Goal: Navigation & Orientation: Find specific page/section

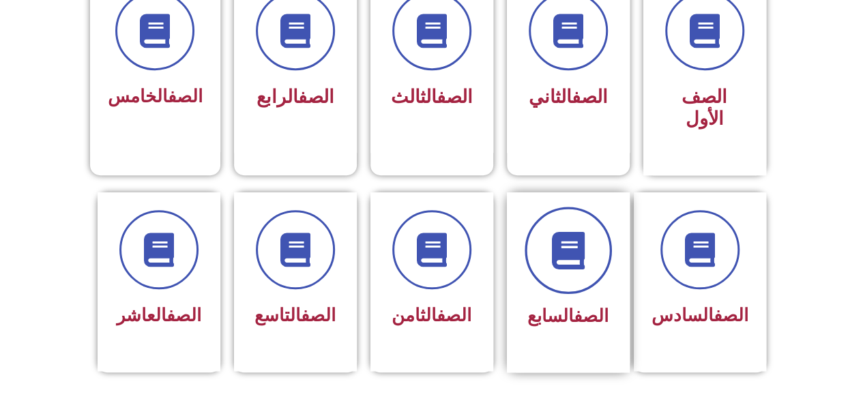
scroll to position [478, 0]
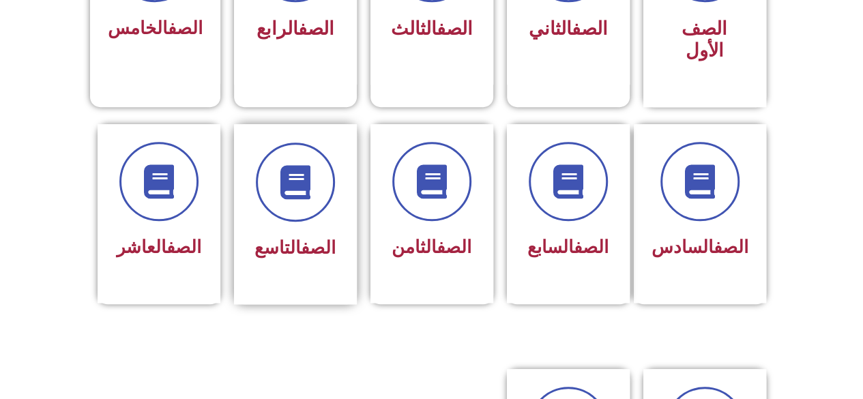
click at [270, 194] on div at bounding box center [295, 182] width 86 height 79
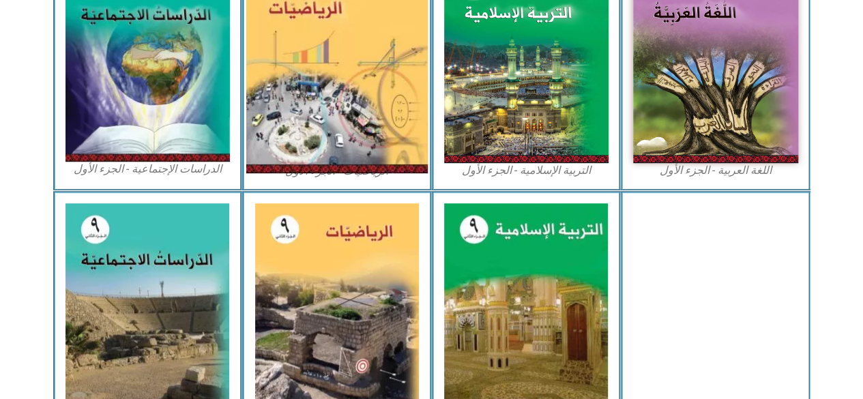
scroll to position [409, 0]
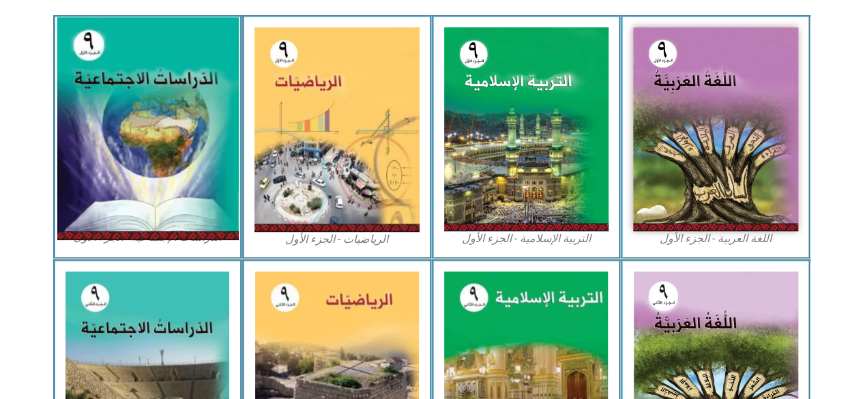
click at [126, 158] on img at bounding box center [147, 129] width 181 height 223
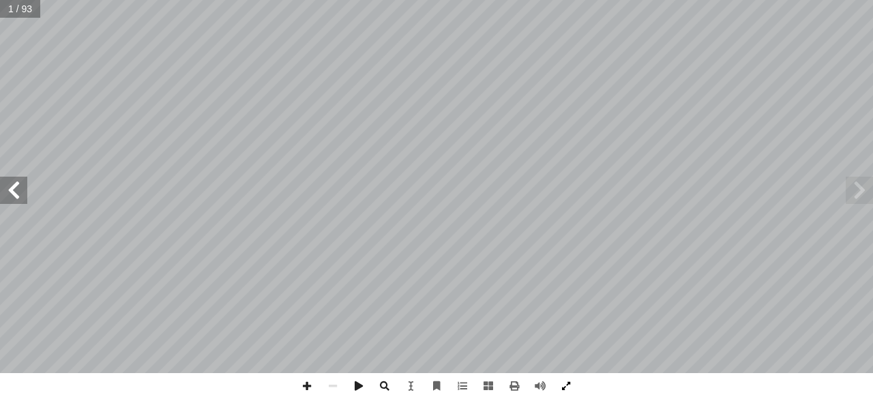
click at [573, 385] on span at bounding box center [566, 386] width 26 height 26
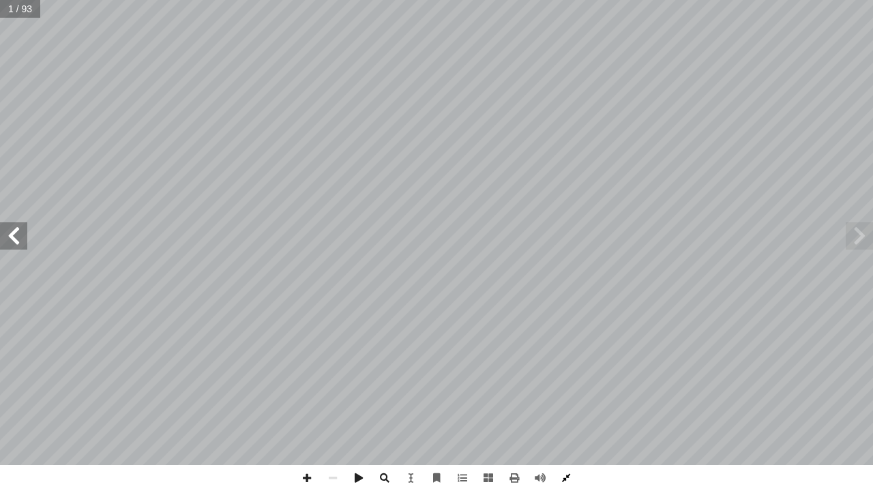
click at [570, 398] on span at bounding box center [566, 478] width 26 height 26
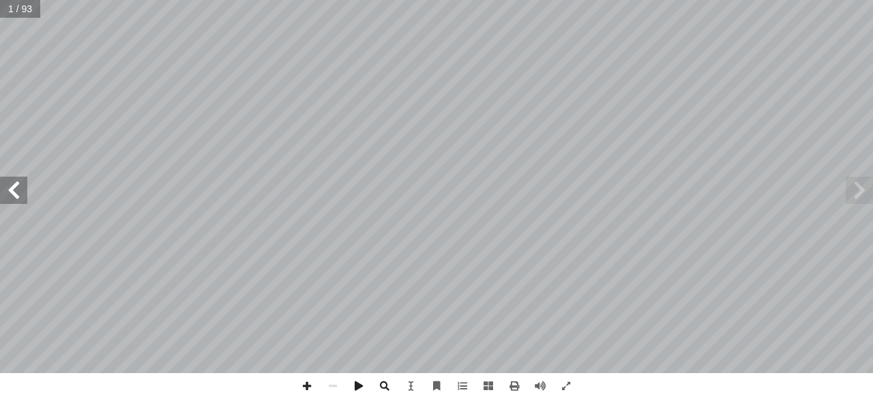
click at [14, 197] on span at bounding box center [13, 190] width 27 height 27
click at [11, 186] on span at bounding box center [13, 190] width 27 height 27
click at [12, 185] on span at bounding box center [13, 190] width 27 height 27
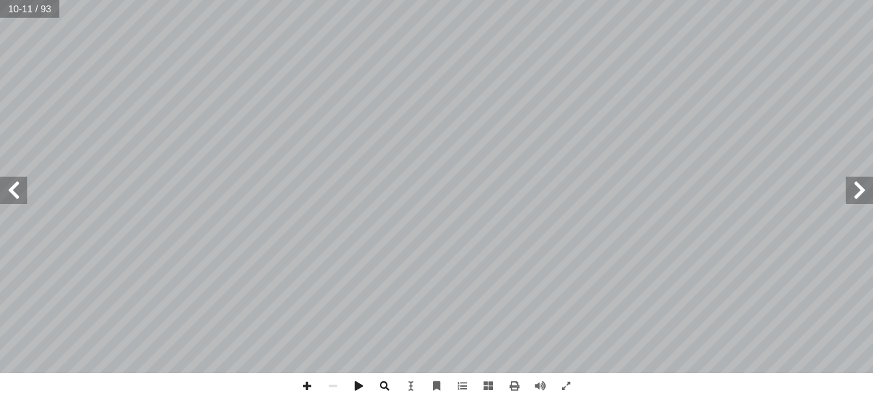
click at [849, 200] on span at bounding box center [859, 190] width 27 height 27
drag, startPoint x: 315, startPoint y: 396, endPoint x: 308, endPoint y: 388, distance: 10.6
click at [315, 396] on span at bounding box center [307, 386] width 26 height 26
click at [754, 0] on html "الصفحة الرئيسية الصف الأول الصف الثاني الصف الثالث الصف الرابع الصف الخامس الصف…" at bounding box center [436, 62] width 873 height 124
